Goal: Navigation & Orientation: Find specific page/section

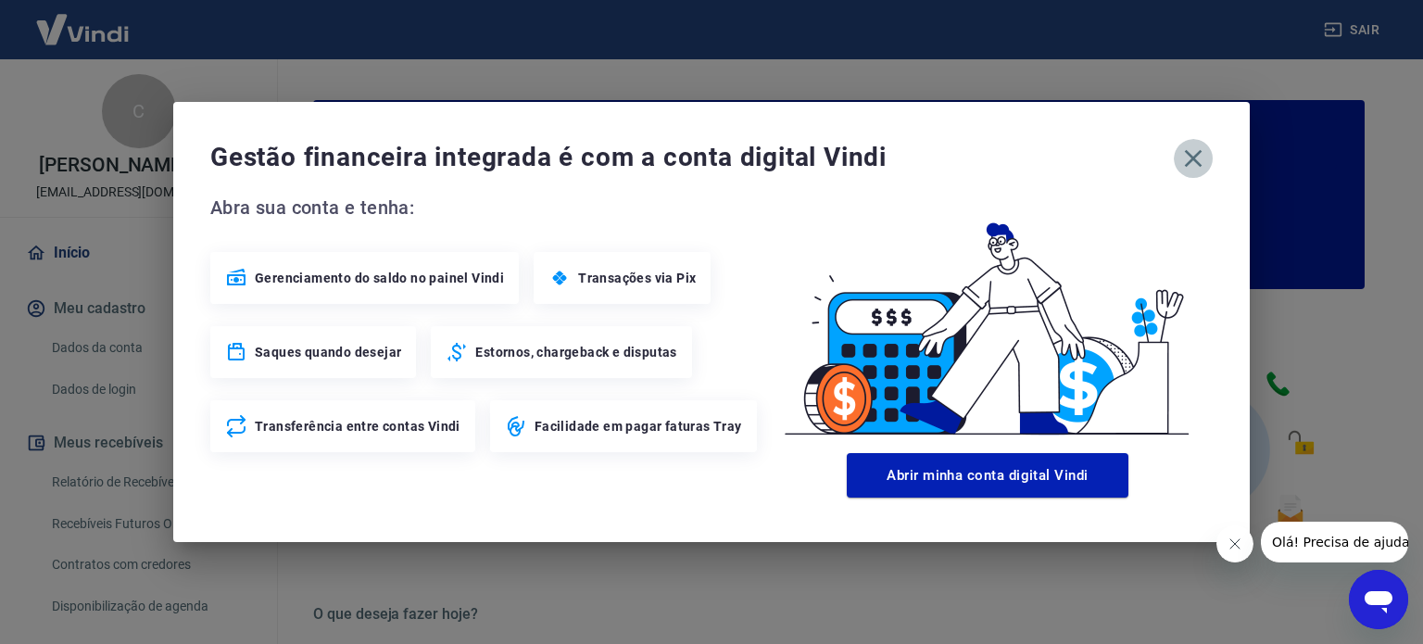
click at [1201, 155] on icon "button" at bounding box center [1193, 159] width 30 height 30
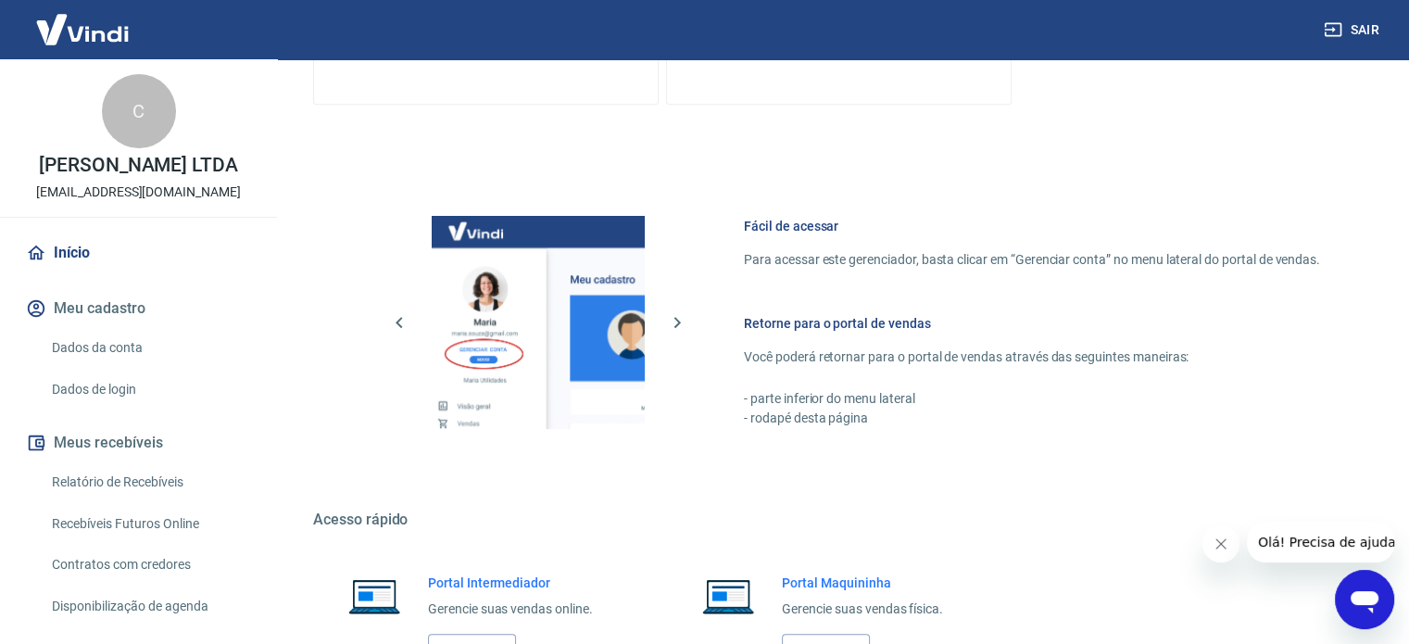
scroll to position [1011, 0]
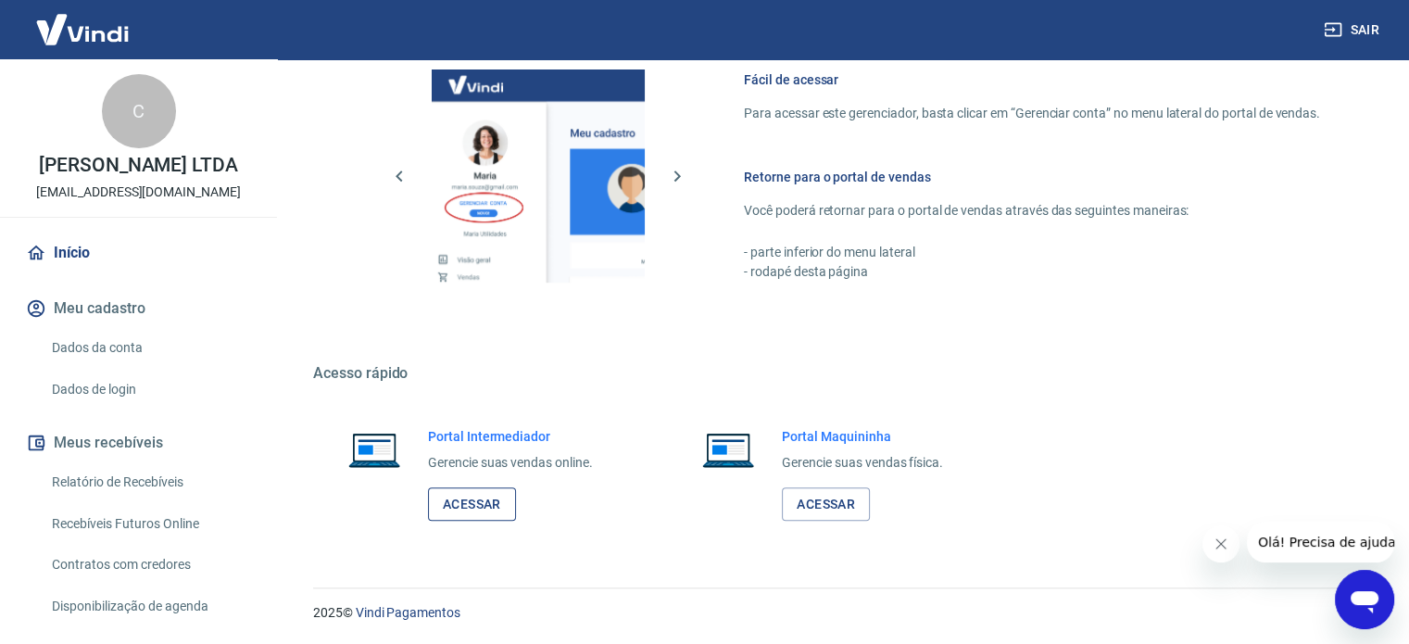
click at [500, 507] on link "Acessar" at bounding box center [472, 504] width 88 height 34
